Goal: Information Seeking & Learning: Learn about a topic

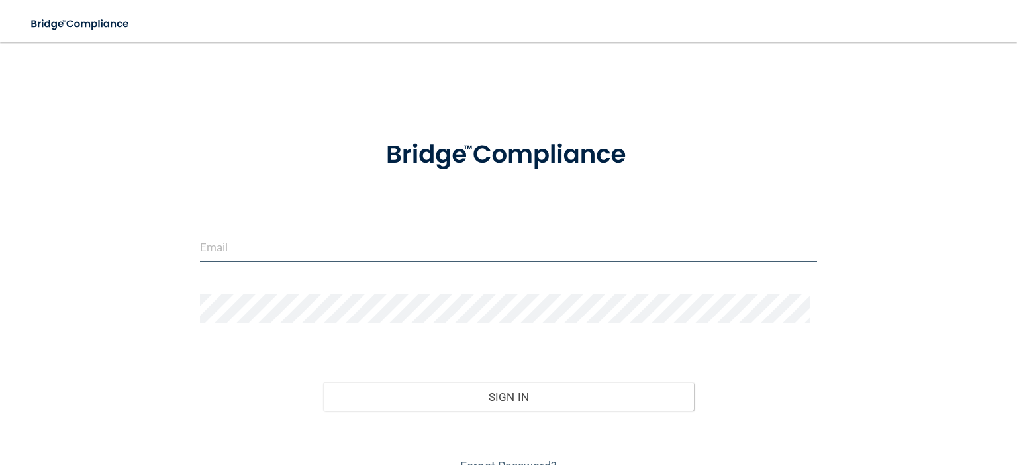
click at [260, 246] on input "email" at bounding box center [508, 247] width 617 height 30
type input "[EMAIL_ADDRESS][DOMAIN_NAME]"
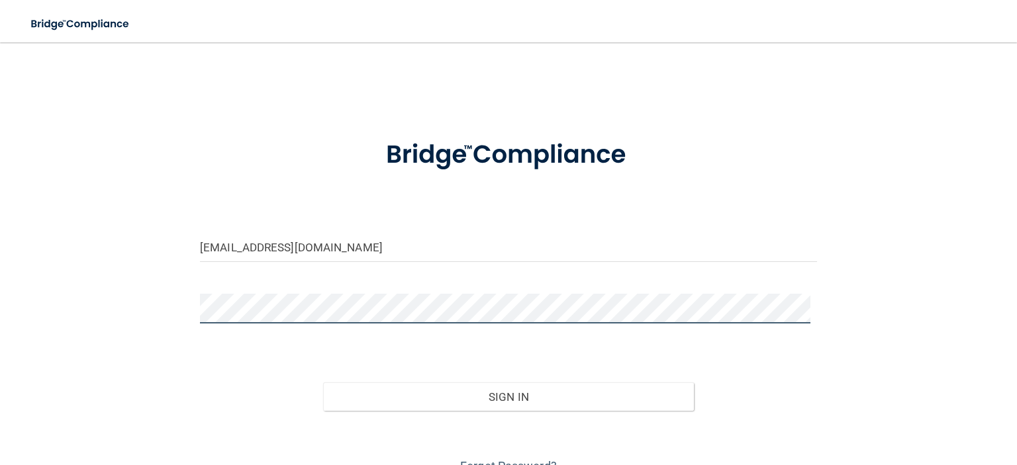
click at [323, 383] on button "Sign In" at bounding box center [508, 397] width 370 height 29
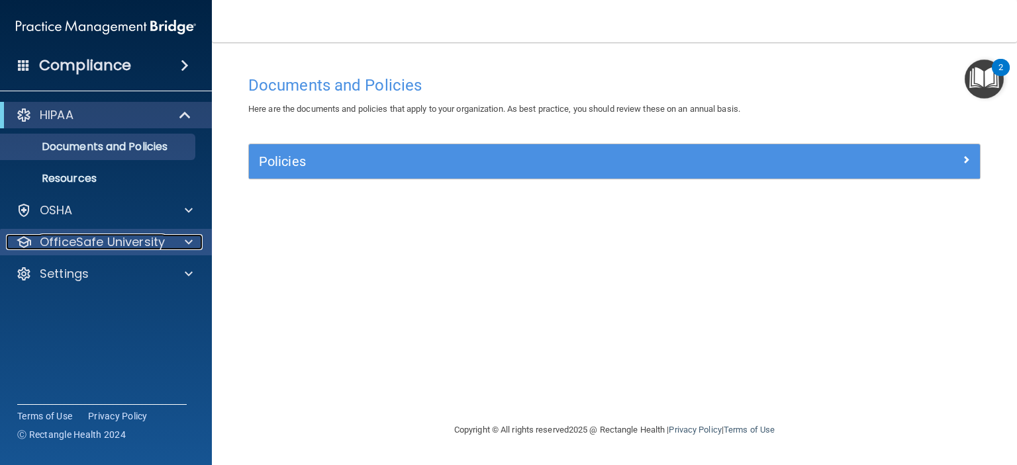
click at [73, 235] on p "OfficeSafe University" at bounding box center [102, 242] width 125 height 16
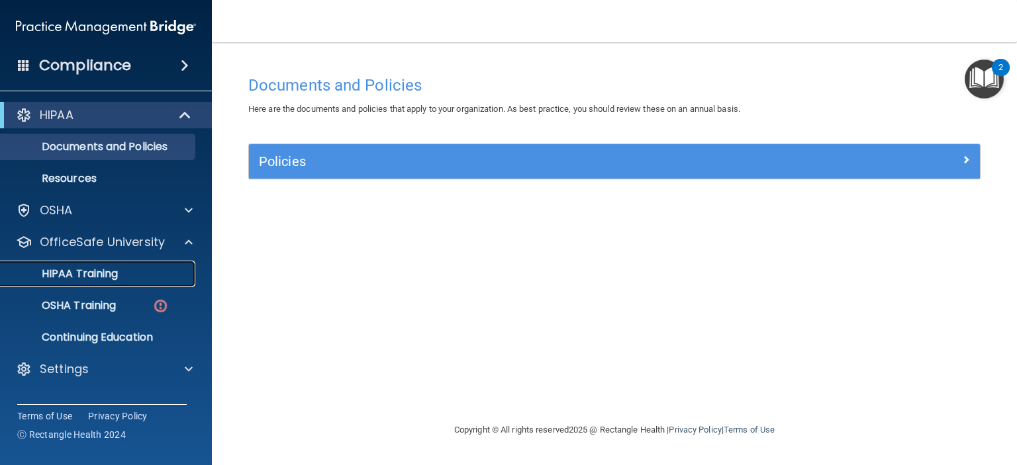
click at [160, 272] on div "HIPAA Training" at bounding box center [99, 273] width 181 height 13
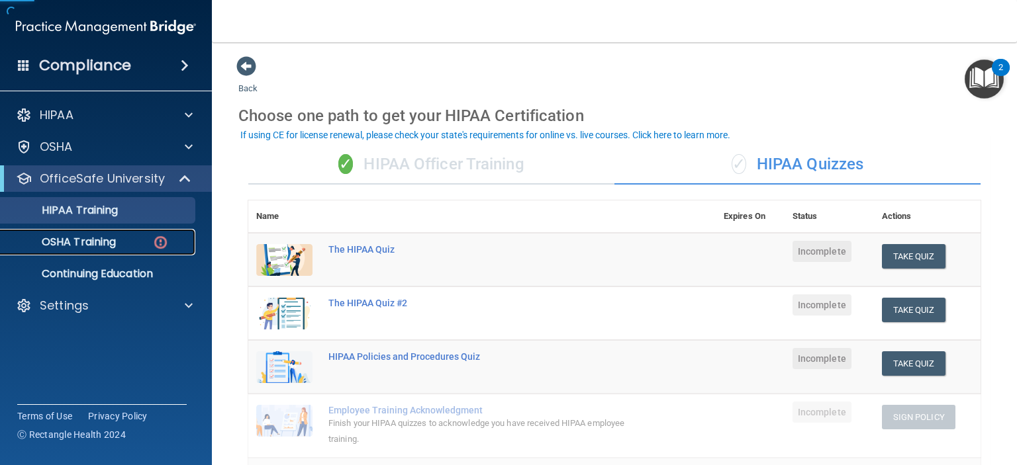
click at [151, 253] on link "OSHA Training" at bounding box center [91, 242] width 208 height 26
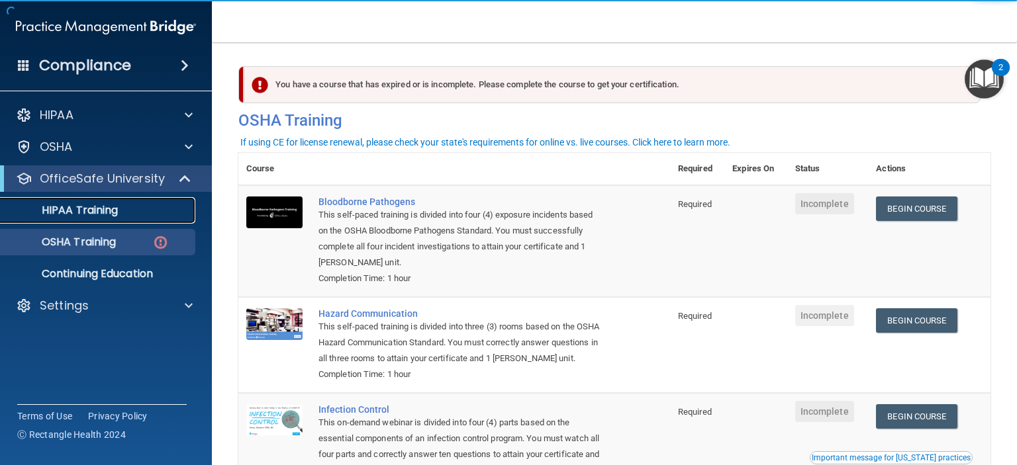
click at [142, 209] on div "HIPAA Training" at bounding box center [99, 210] width 181 height 13
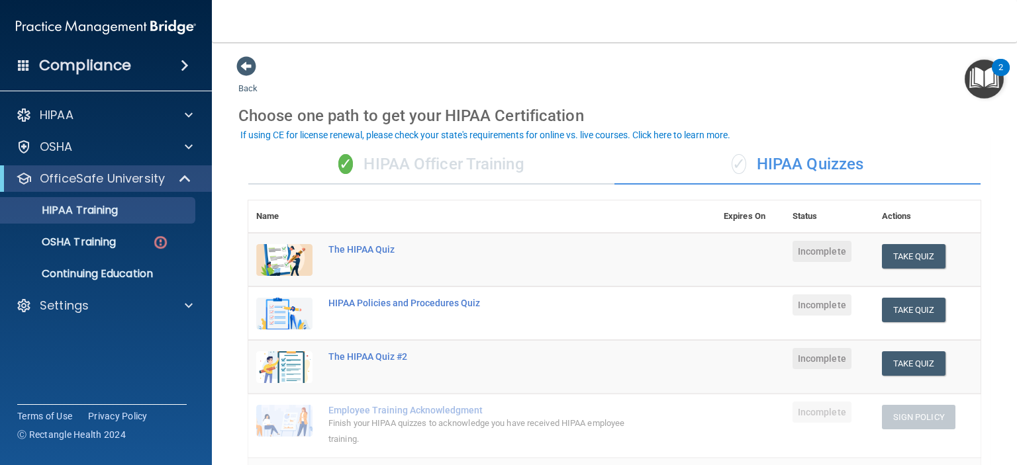
click at [455, 165] on div "✓ HIPAA Officer Training" at bounding box center [431, 165] width 366 height 40
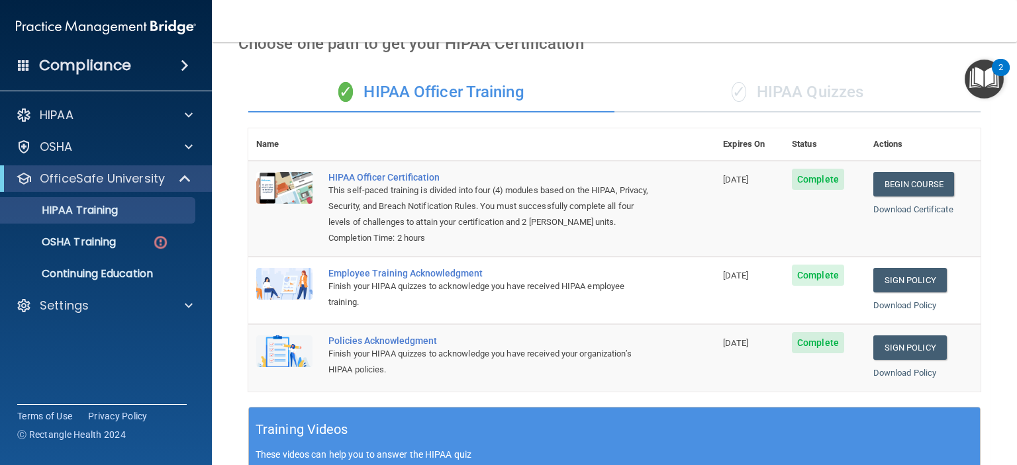
scroll to position [66, 0]
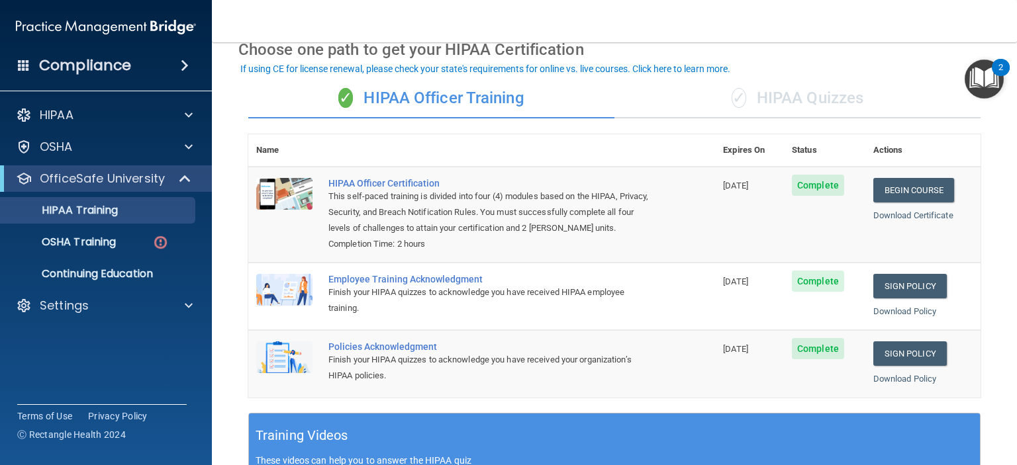
click at [805, 99] on div "✓ HIPAA Quizzes" at bounding box center [797, 99] width 366 height 40
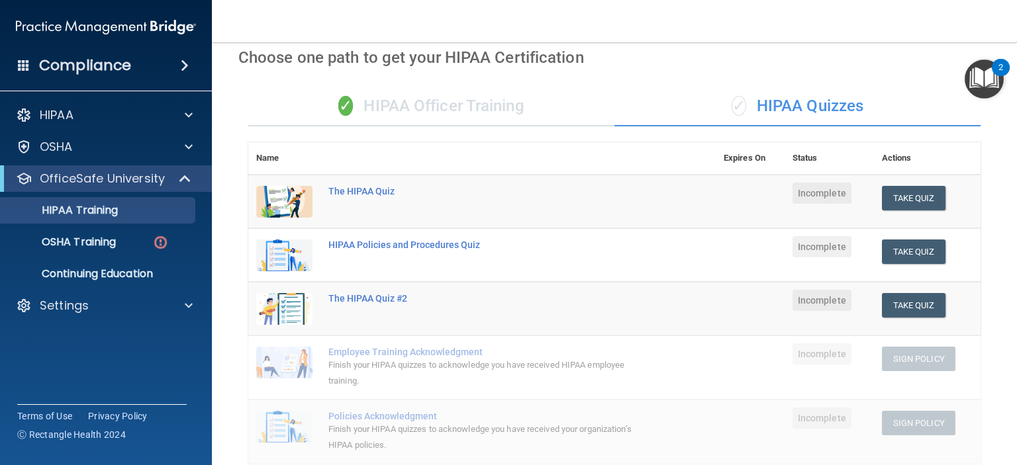
scroll to position [0, 0]
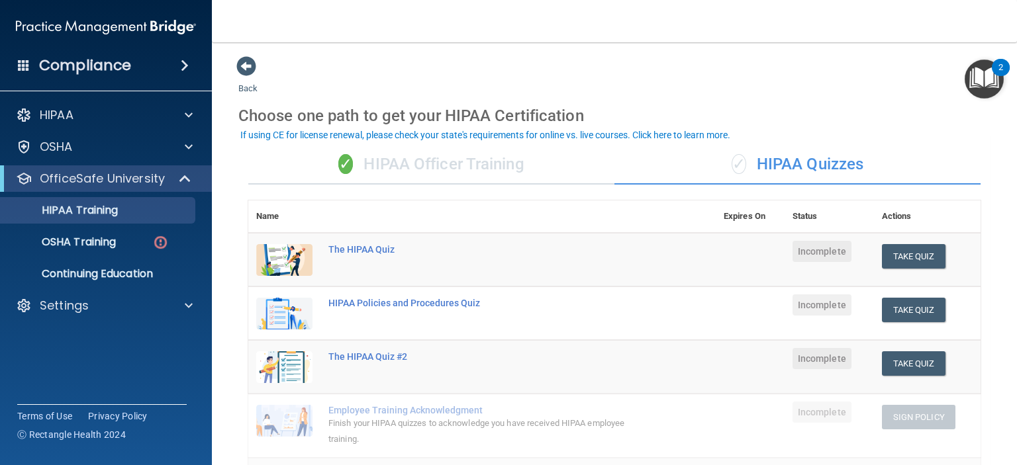
click at [431, 160] on div "✓ HIPAA Officer Training" at bounding box center [431, 165] width 366 height 40
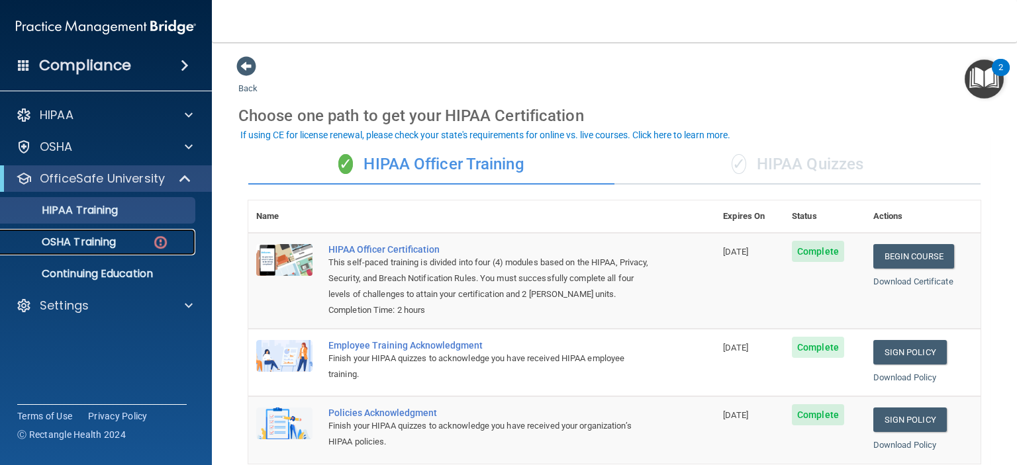
click at [72, 238] on p "OSHA Training" at bounding box center [62, 242] width 107 height 13
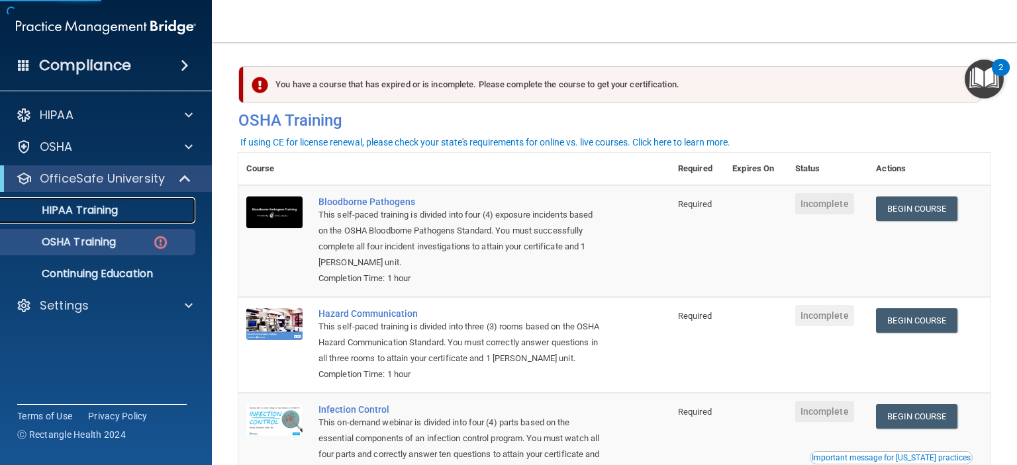
click at [81, 205] on p "HIPAA Training" at bounding box center [63, 210] width 109 height 13
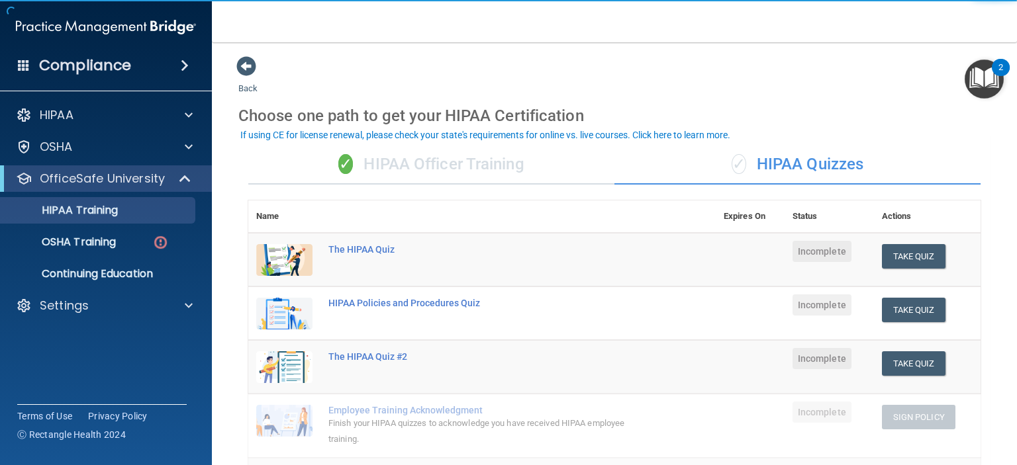
click at [445, 153] on div "✓ HIPAA Officer Training" at bounding box center [431, 165] width 366 height 40
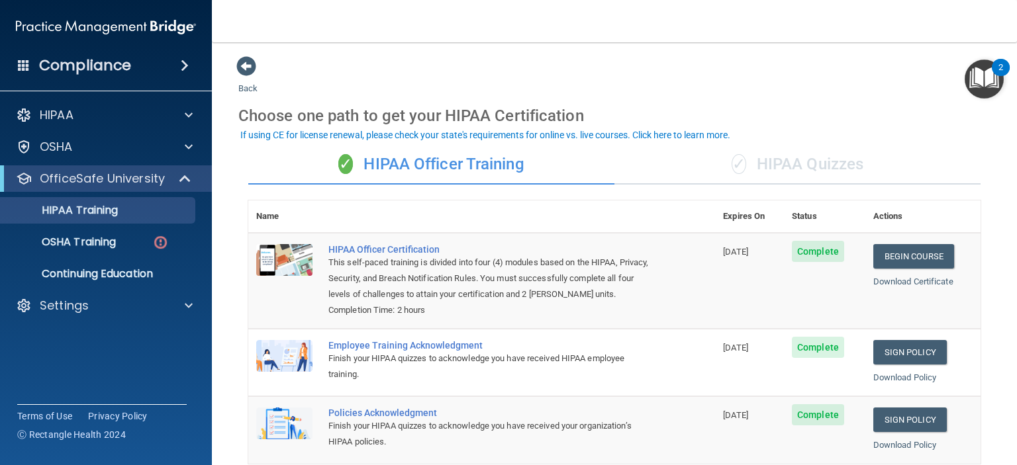
click at [740, 166] on div "✓ HIPAA Quizzes" at bounding box center [797, 165] width 366 height 40
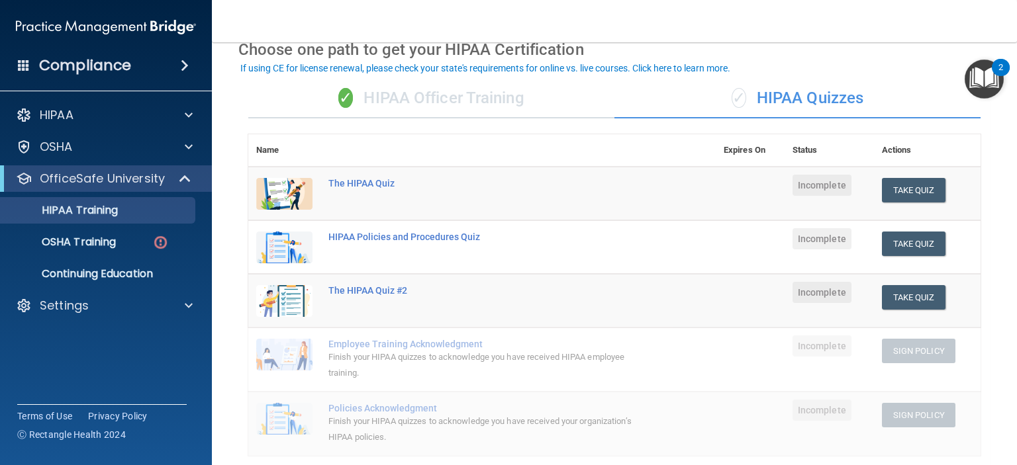
scroll to position [66, 0]
click at [492, 92] on div "✓ HIPAA Officer Training" at bounding box center [431, 99] width 366 height 40
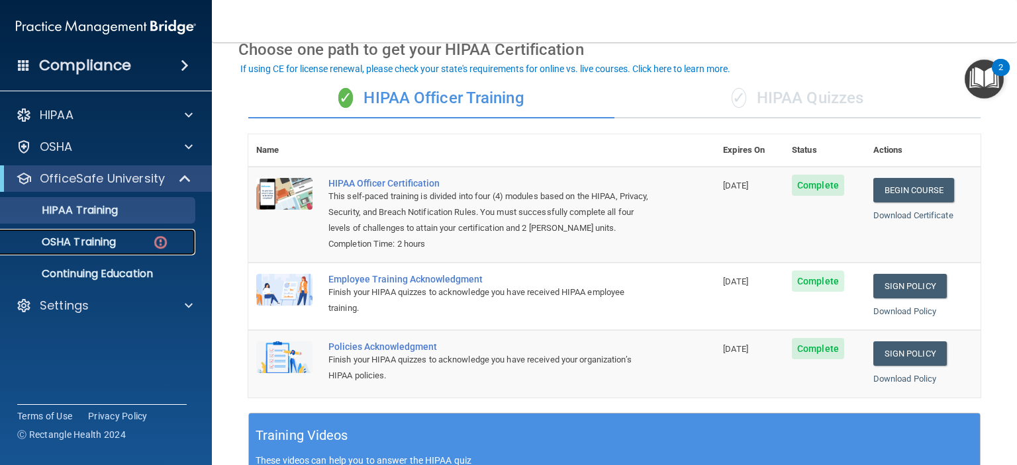
click at [146, 243] on div "OSHA Training" at bounding box center [99, 242] width 181 height 13
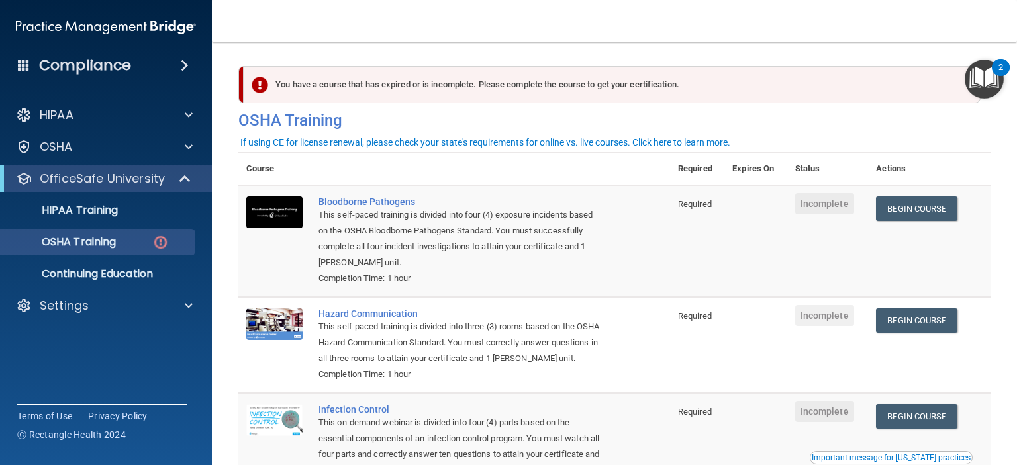
click at [443, 264] on div "This self-paced training is divided into four (4) exposure incidents based on t…" at bounding box center [460, 239] width 285 height 64
click at [909, 208] on link "Begin Course" at bounding box center [916, 209] width 81 height 24
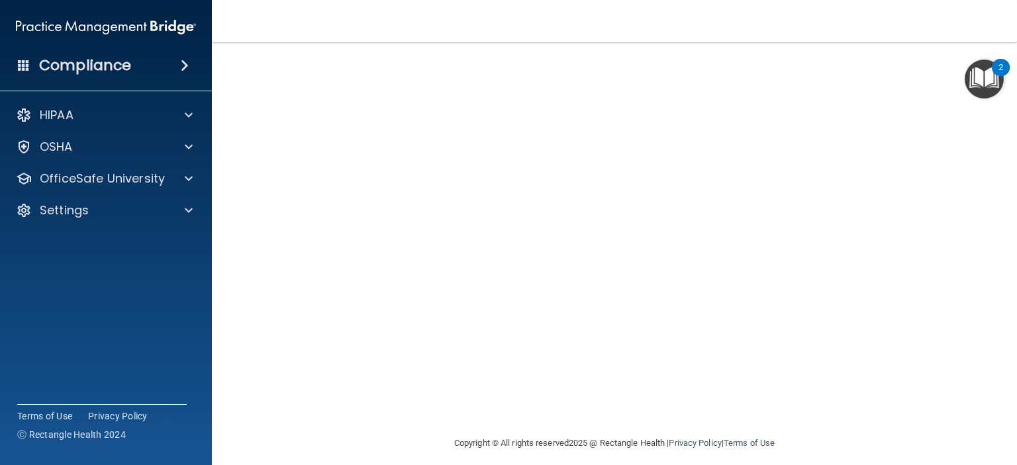
scroll to position [101, 0]
click at [718, 410] on div "Bloodborne Pathogens Training This course doesn’t expire until . Are you sure y…" at bounding box center [614, 197] width 752 height 458
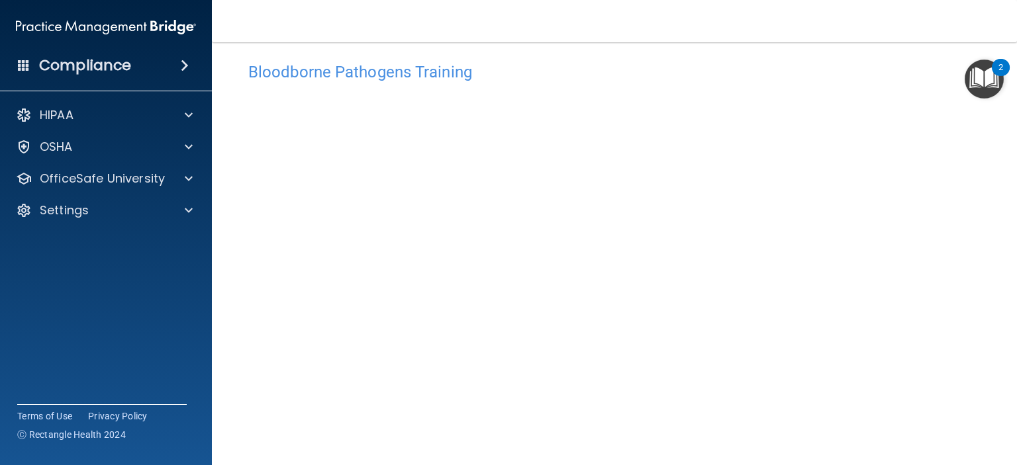
scroll to position [79, 0]
